Goal: Transaction & Acquisition: Purchase product/service

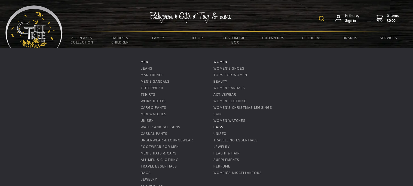
click at [219, 126] on link "Bags" at bounding box center [218, 127] width 10 height 5
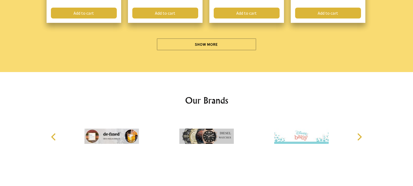
scroll to position [1722, 0]
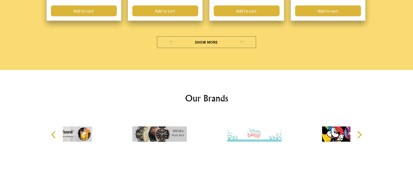
click at [242, 36] on link "Show More" at bounding box center [206, 42] width 99 height 12
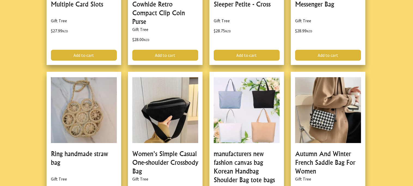
scroll to position [1845, 0]
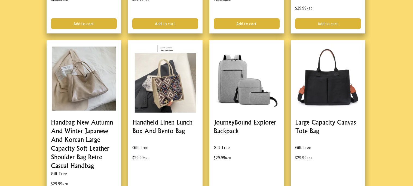
scroll to position [2192, 0]
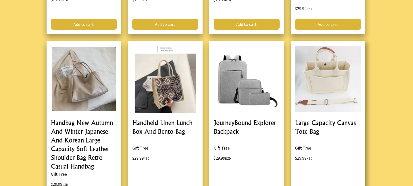
click at [335, 65] on link at bounding box center [327, 125] width 75 height 169
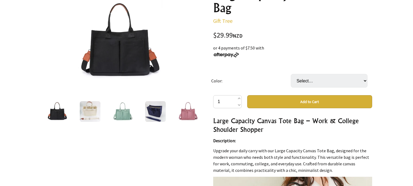
click at [123, 114] on img at bounding box center [122, 111] width 21 height 21
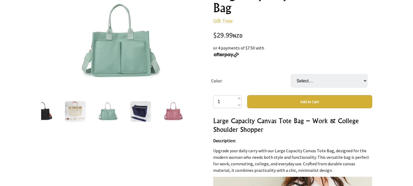
click at [138, 107] on img at bounding box center [140, 111] width 21 height 21
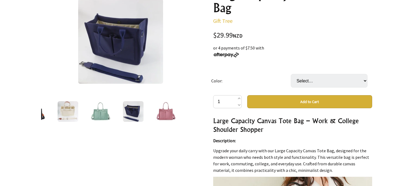
click at [165, 116] on img at bounding box center [165, 111] width 21 height 21
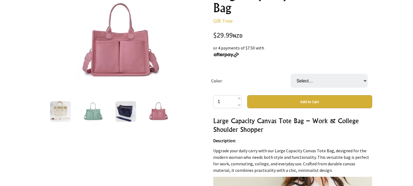
click at [92, 111] on img at bounding box center [93, 111] width 21 height 21
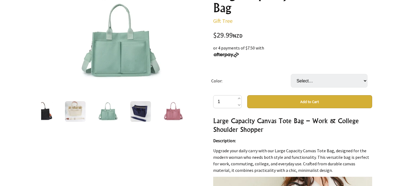
click at [82, 112] on img at bounding box center [75, 111] width 21 height 21
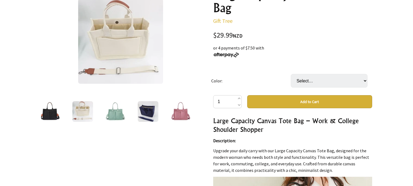
click at [52, 111] on img at bounding box center [49, 111] width 21 height 21
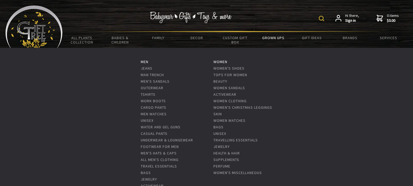
click at [277, 39] on link "Grown Ups" at bounding box center [273, 37] width 38 height 11
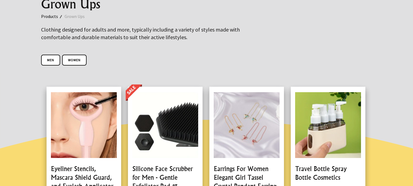
scroll to position [75, 0]
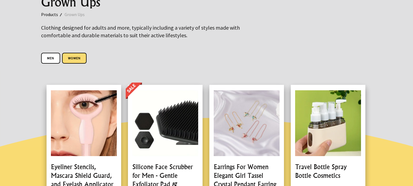
click at [77, 59] on link "Women" at bounding box center [74, 58] width 24 height 11
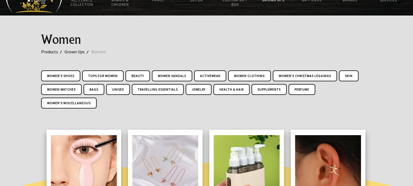
scroll to position [85, 0]
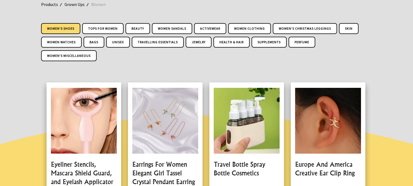
click at [63, 25] on link "Women's shoes" at bounding box center [60, 28] width 39 height 11
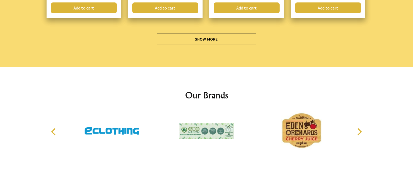
scroll to position [1761, 0]
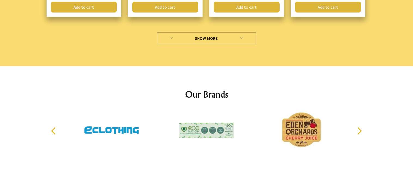
click at [241, 32] on link "Show More" at bounding box center [206, 38] width 99 height 12
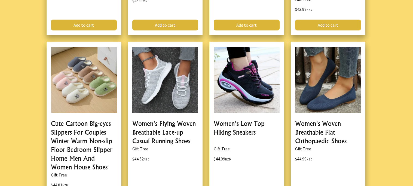
scroll to position [2819, 0]
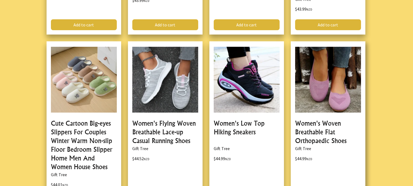
click at [324, 111] on link at bounding box center [327, 125] width 75 height 169
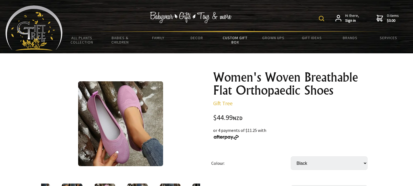
click at [237, 43] on link "Custom Gift Box" at bounding box center [235, 40] width 38 height 16
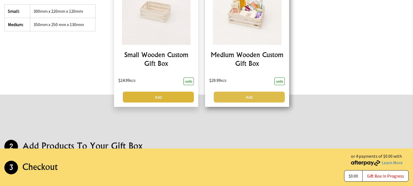
click at [253, 94] on link "Add" at bounding box center [248, 97] width 71 height 11
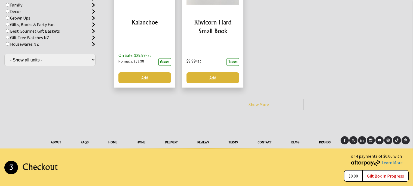
scroll to position [1584, 0]
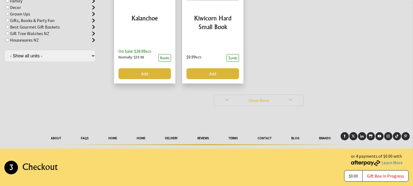
click at [300, 95] on link "Show More" at bounding box center [258, 100] width 90 height 11
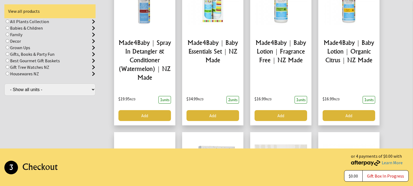
scroll to position [2213, 0]
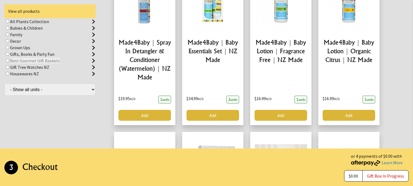
click at [32, 61] on label "Best Gourmet Gift Baskets" at bounding box center [35, 60] width 50 height 5
click at [9, 61] on input "radio" at bounding box center [8, 61] width 4 height 4
radio input "true"
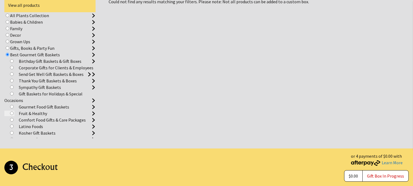
scroll to position [345, 0]
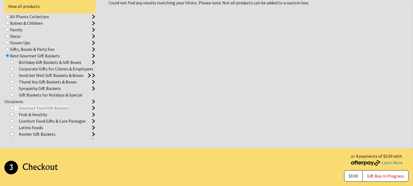
click at [62, 108] on label "Gourmet Food Gift Baskets" at bounding box center [41, 107] width 55 height 5
click at [14, 108] on input "radio" at bounding box center [12, 108] width 4 height 4
radio input "true"
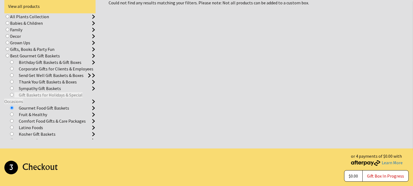
click at [75, 94] on label "Gift Baskets for Holidays & Special Occasions" at bounding box center [43, 98] width 78 height 12
click at [14, 94] on input "radio" at bounding box center [12, 95] width 4 height 4
radio input "true"
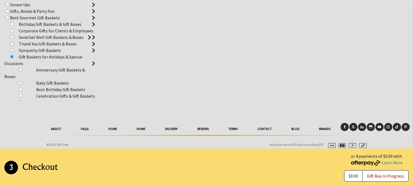
scroll to position [384, 0]
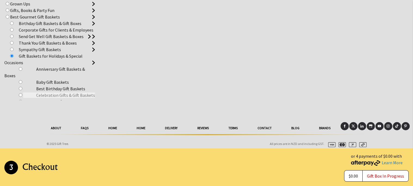
click at [83, 95] on label "Celebration Gifts & Gift Baskets" at bounding box center [59, 94] width 72 height 5
click at [22, 95] on input "radio" at bounding box center [21, 95] width 4 height 4
radio input "true"
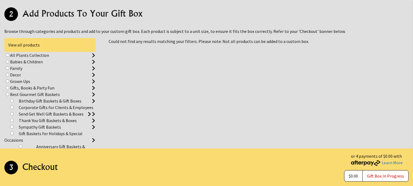
scroll to position [302, 0]
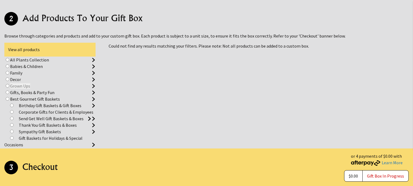
click at [24, 85] on label "Grown Ups" at bounding box center [20, 85] width 20 height 5
click at [9, 85] on input "radio" at bounding box center [8, 86] width 4 height 4
radio input "true"
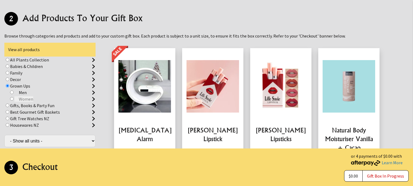
click at [28, 99] on label "Women" at bounding box center [23, 98] width 19 height 5
click at [14, 99] on input "radio" at bounding box center [12, 99] width 4 height 4
radio input "true"
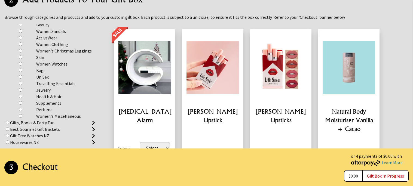
scroll to position [331, 0]
